Goal: Navigation & Orientation: Find specific page/section

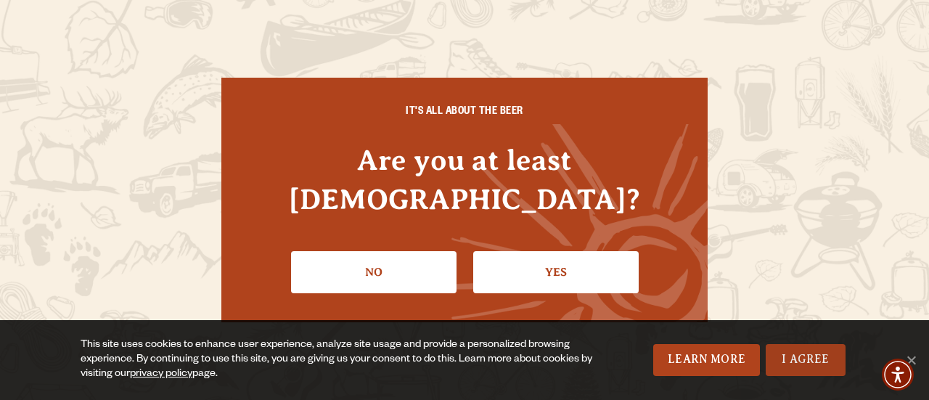
click at [785, 365] on link "I Agree" at bounding box center [806, 360] width 80 height 32
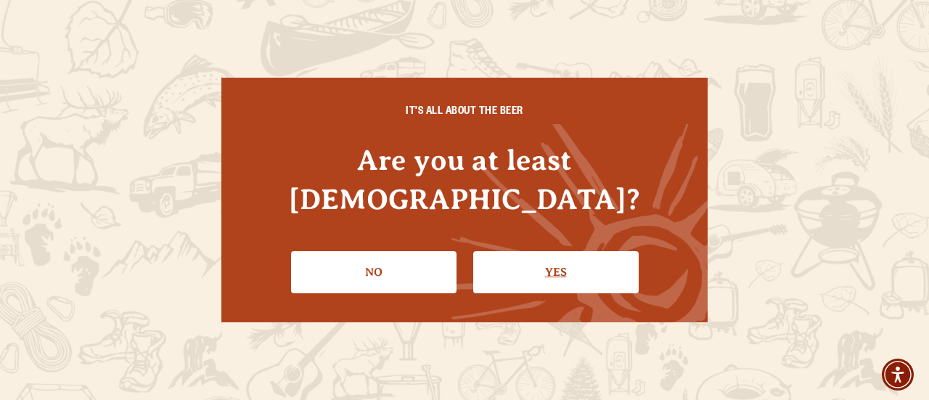
click at [540, 258] on link "Yes" at bounding box center [555, 272] width 165 height 42
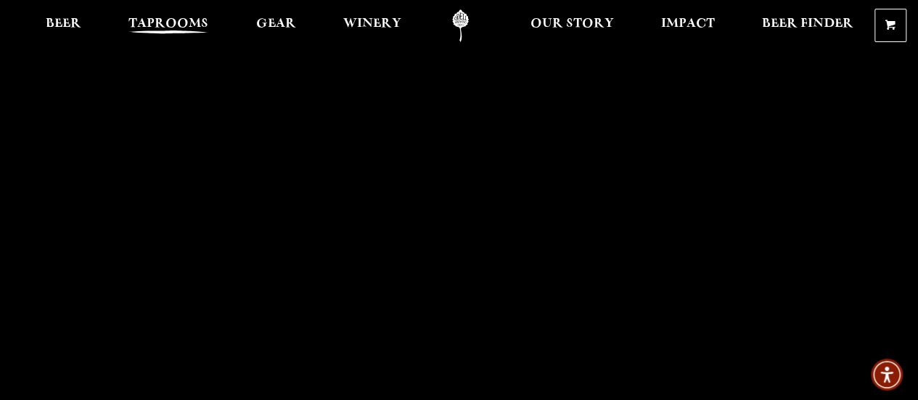
click at [176, 21] on span "Taprooms" at bounding box center [168, 24] width 80 height 12
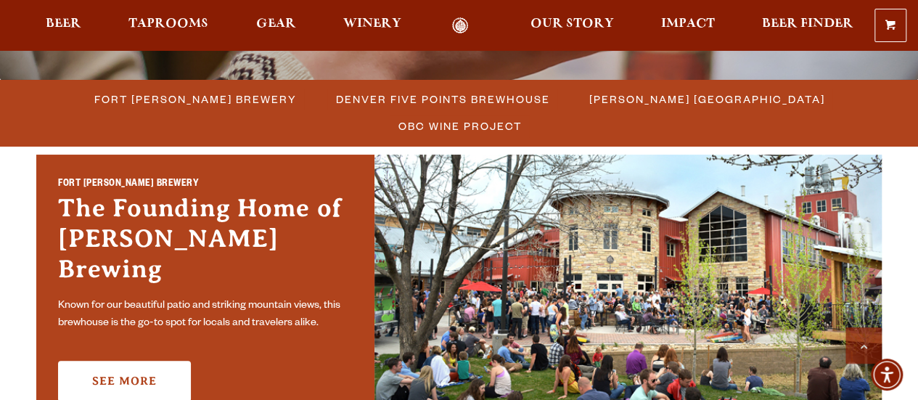
scroll to position [435, 0]
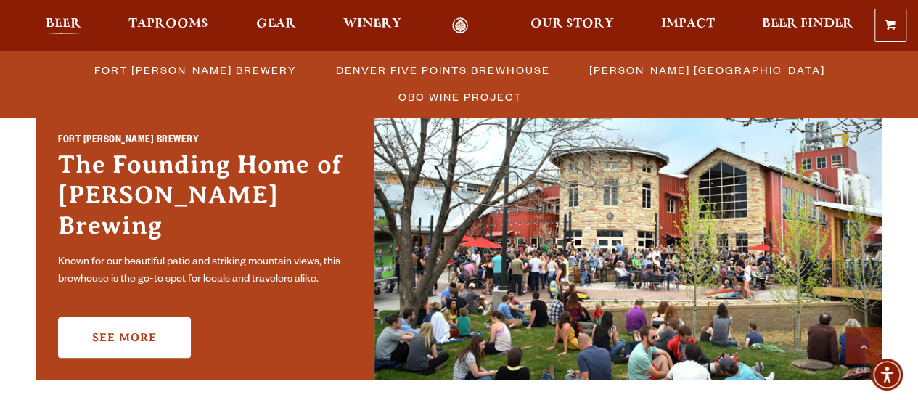
click at [62, 23] on span "Beer" at bounding box center [64, 24] width 36 height 12
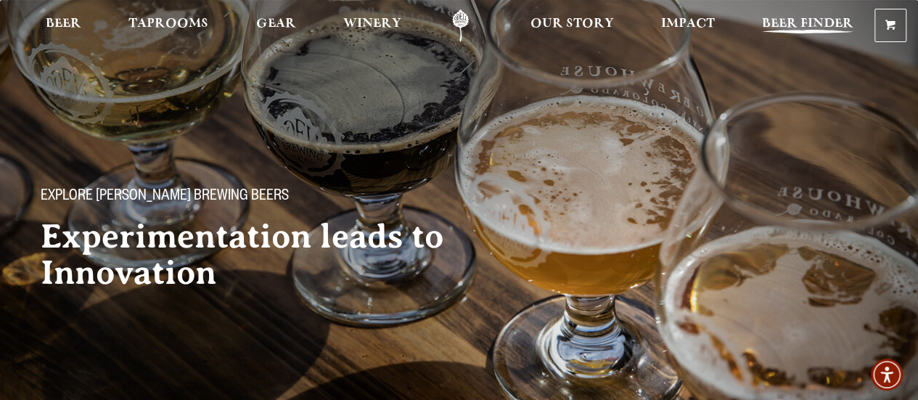
click at [810, 27] on span "Beer Finder" at bounding box center [807, 24] width 91 height 12
